Goal: Find specific page/section: Find specific page/section

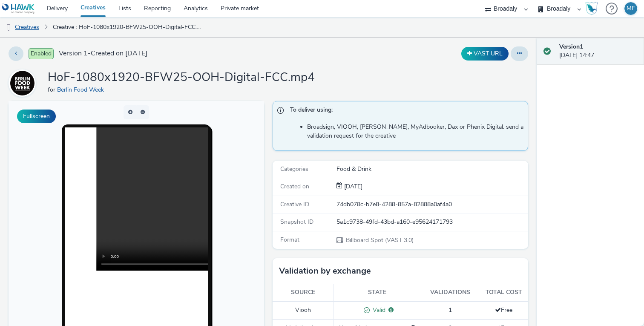
click at [33, 27] on link "Creatives" at bounding box center [21, 27] width 43 height 20
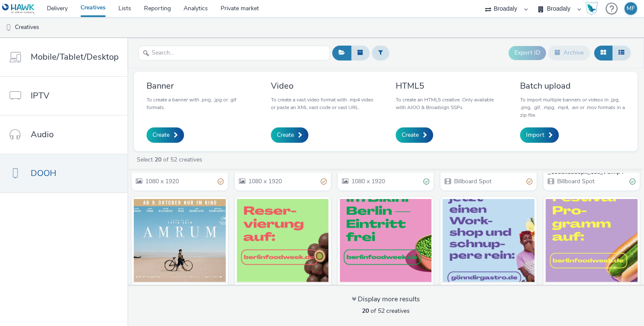
scroll to position [408, 0]
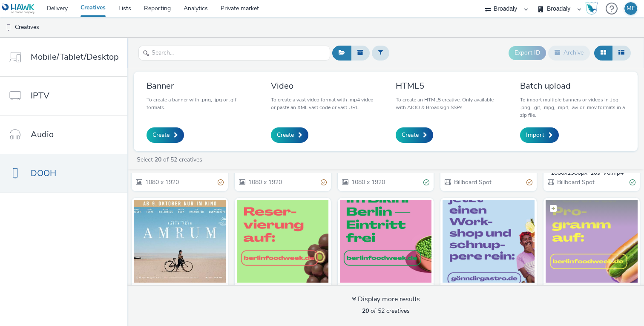
click at [585, 245] on img at bounding box center [592, 241] width 92 height 83
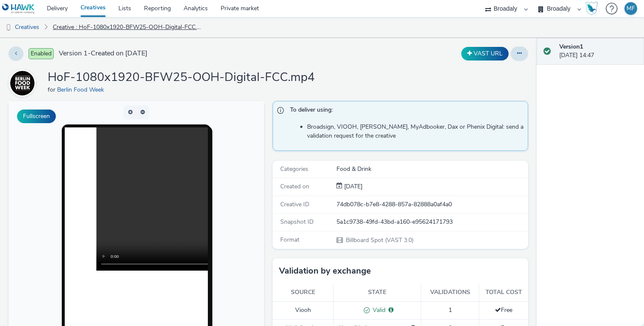
click at [80, 32] on link "Creative : HoF-1080x1920-BFW25-OOH-Digital-FCC.mp4" at bounding box center [129, 27] width 161 height 20
click at [18, 26] on link "Creatives" at bounding box center [21, 27] width 43 height 20
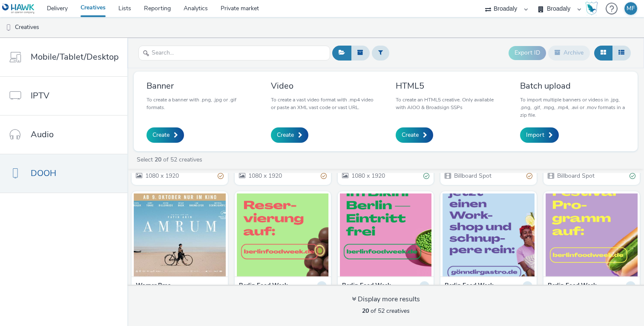
scroll to position [404, 0]
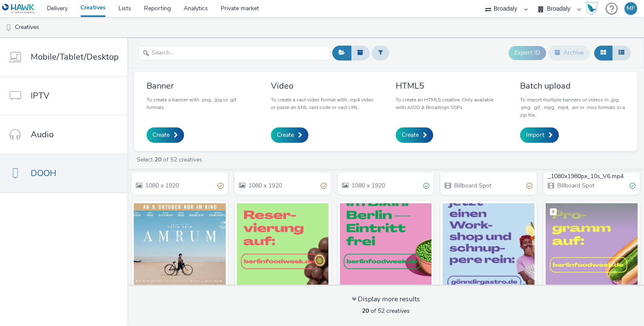
click at [576, 240] on img at bounding box center [592, 244] width 92 height 83
